Goal: Task Accomplishment & Management: Manage account settings

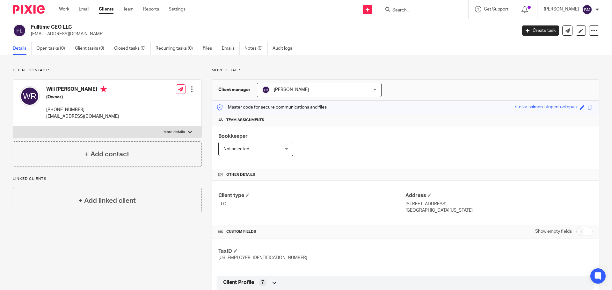
click at [412, 9] on input "Search" at bounding box center [420, 11] width 57 height 6
type input "reading"
click at [428, 29] on link at bounding box center [444, 27] width 108 height 15
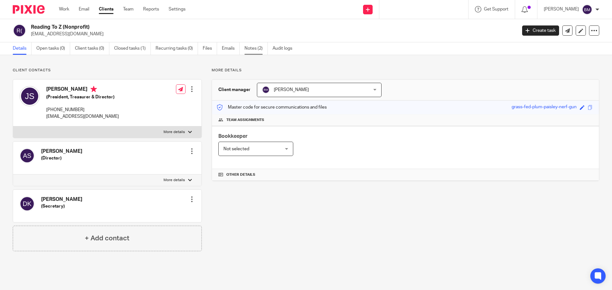
click at [256, 49] on link "Notes (2)" at bounding box center [255, 48] width 23 height 12
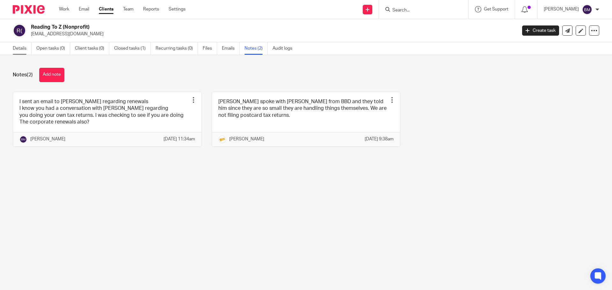
click at [16, 49] on link "Details" at bounding box center [22, 48] width 19 height 12
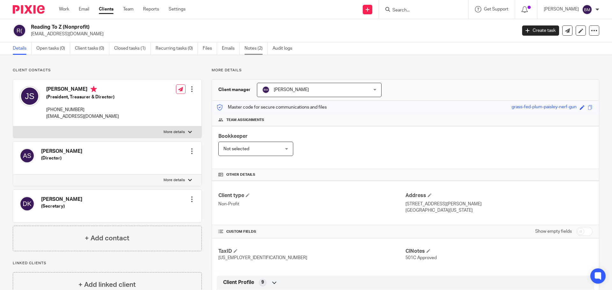
click at [256, 48] on link "Notes (2)" at bounding box center [255, 48] width 23 height 12
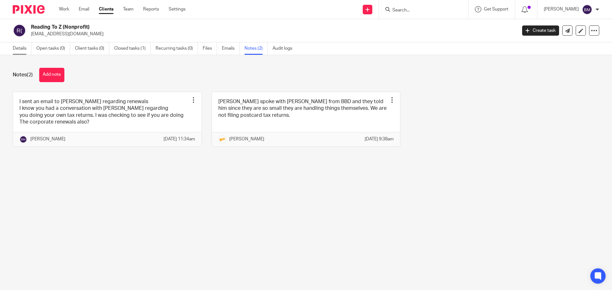
click at [16, 50] on link "Details" at bounding box center [22, 48] width 19 height 12
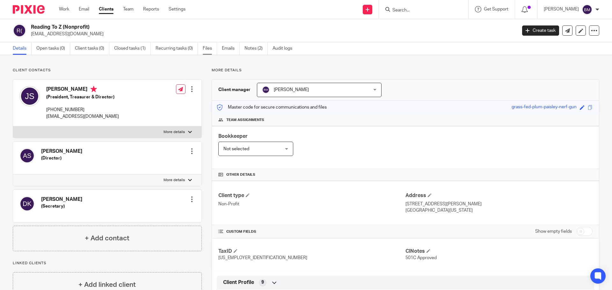
click at [208, 47] on link "Files" at bounding box center [210, 48] width 14 height 12
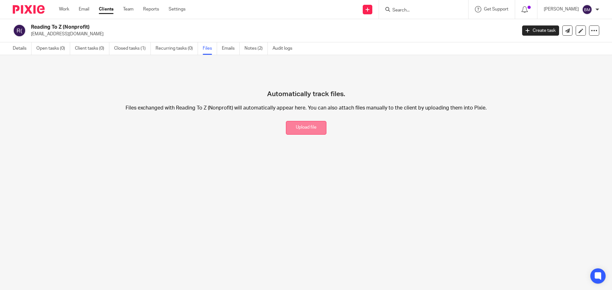
click at [309, 129] on button "Upload file" at bounding box center [306, 128] width 40 height 14
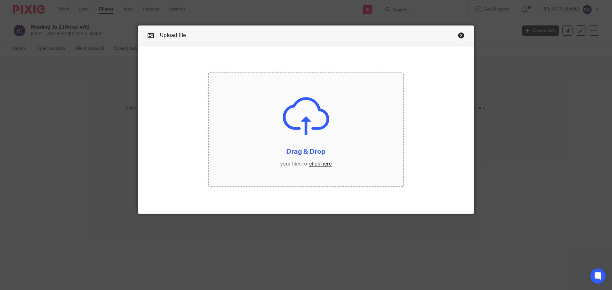
click at [315, 164] on input "file" at bounding box center [305, 130] width 195 height 114
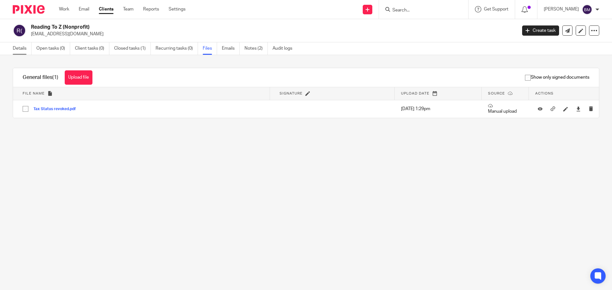
click at [18, 50] on link "Details" at bounding box center [22, 48] width 19 height 12
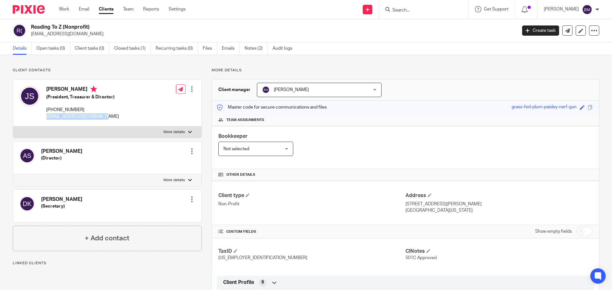
drag, startPoint x: 46, startPoint y: 116, endPoint x: 99, endPoint y: 120, distance: 53.7
click at [99, 120] on div "Jessica Stetson (President, Treasurer & Director) (949) 838-5769 jessicastetson…" at bounding box center [68, 103] width 99 height 40
copy p "[EMAIL_ADDRESS][DOMAIN_NAME]"
click at [254, 48] on link "Notes (2)" at bounding box center [255, 48] width 23 height 12
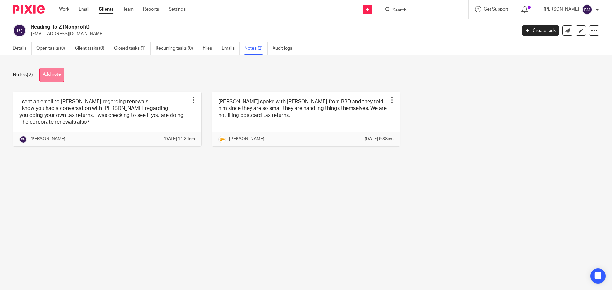
click at [56, 74] on button "Add note" at bounding box center [51, 75] width 25 height 14
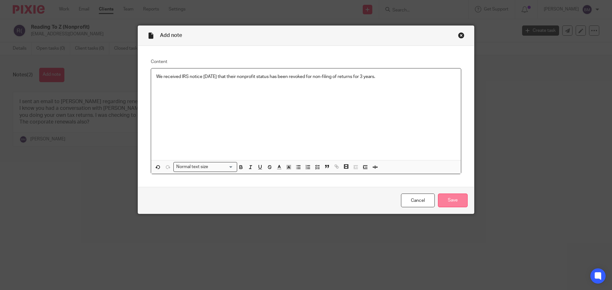
click at [447, 203] on input "Save" at bounding box center [453, 201] width 30 height 14
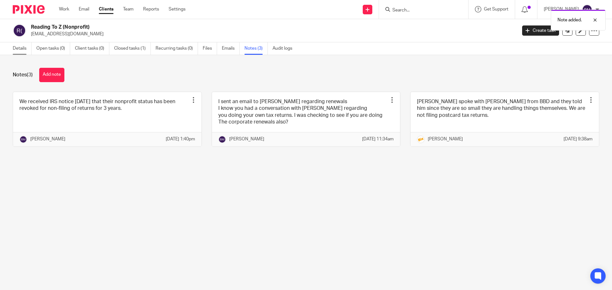
click at [18, 49] on link "Details" at bounding box center [22, 48] width 19 height 12
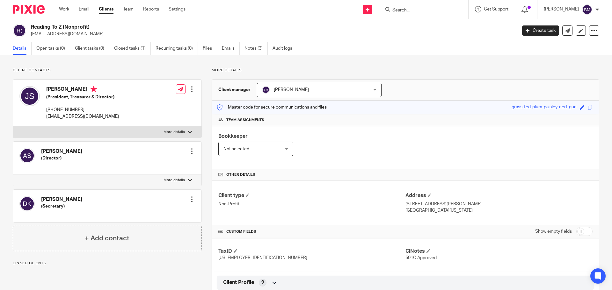
click at [583, 231] on input "checkbox" at bounding box center [584, 231] width 16 height 9
checkbox input "true"
click at [17, 46] on link "Details" at bounding box center [22, 48] width 19 height 12
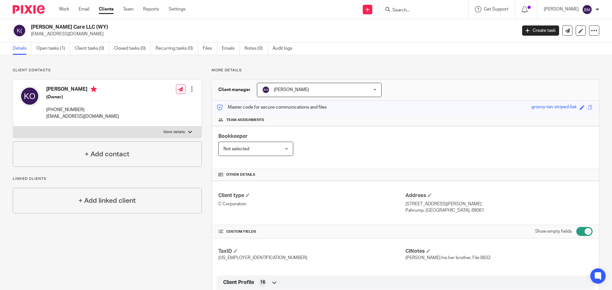
click at [108, 9] on link "Clients" at bounding box center [106, 9] width 15 height 6
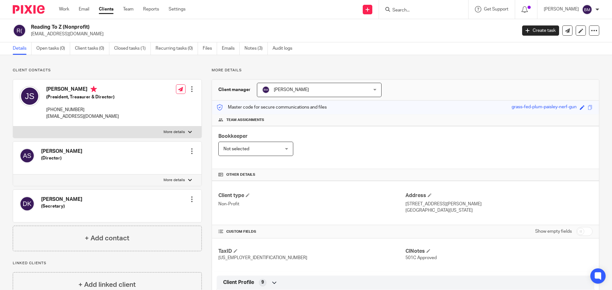
click at [422, 6] on form at bounding box center [426, 9] width 68 height 8
click at [413, 9] on input "Search" at bounding box center [420, 11] width 57 height 6
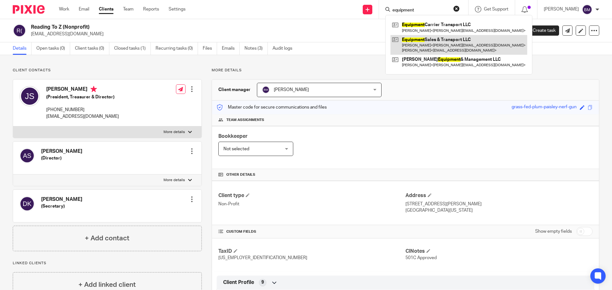
type input "equipment"
click at [431, 44] on link at bounding box center [458, 45] width 137 height 20
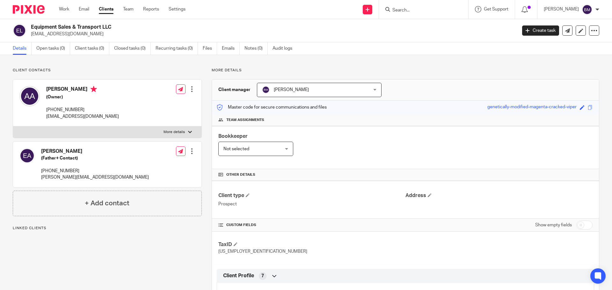
click at [583, 229] on input "checkbox" at bounding box center [584, 225] width 16 height 9
checkbox input "true"
click at [404, 69] on p "More details" at bounding box center [406, 70] width 388 height 5
drag, startPoint x: 31, startPoint y: 28, endPoint x: 113, endPoint y: 29, distance: 81.9
click at [113, 29] on h2 "Equipment Sales & Transport LLC" at bounding box center [223, 27] width 385 height 7
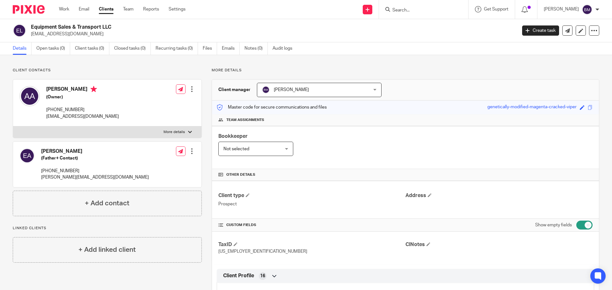
copy h2 "Equipment Sales & Transport LLC"
